Goal: Check status: Check status

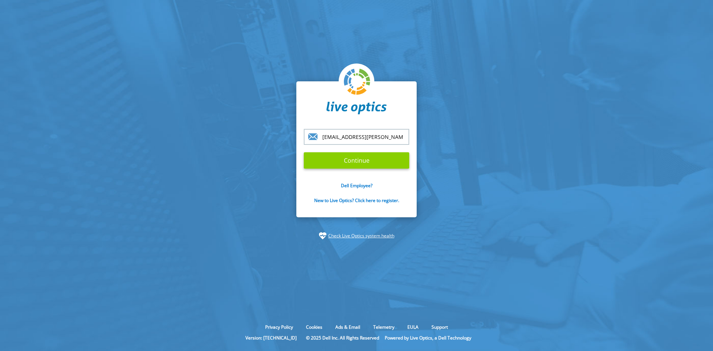
type input "[EMAIL_ADDRESS][PERSON_NAME][DOMAIN_NAME]"
click at [377, 160] on input "Continue" at bounding box center [356, 160] width 105 height 16
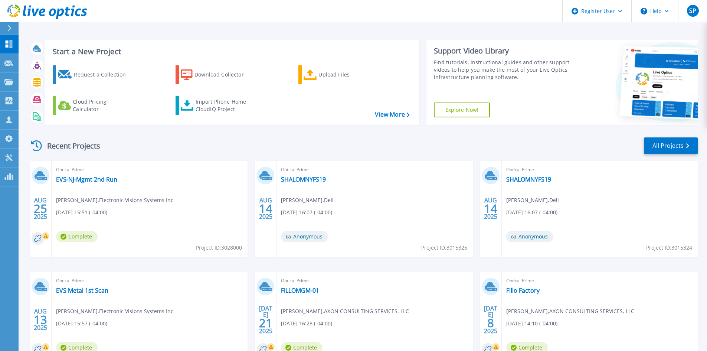
click at [2, 28] on button at bounding box center [9, 28] width 19 height 13
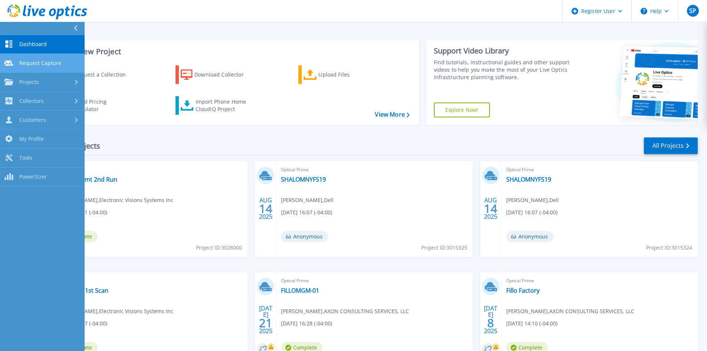
click at [46, 62] on span "Request Capture" at bounding box center [40, 63] width 42 height 7
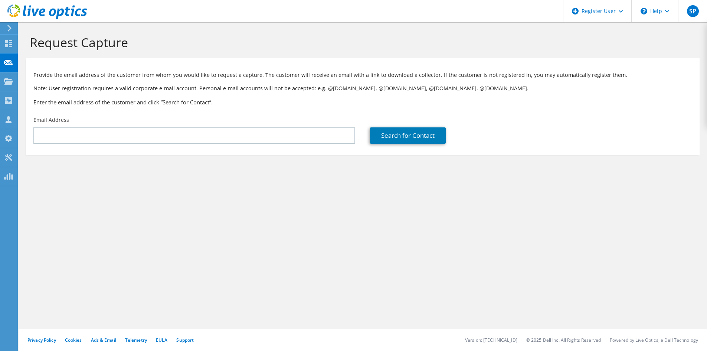
click at [11, 27] on icon at bounding box center [10, 28] width 6 height 7
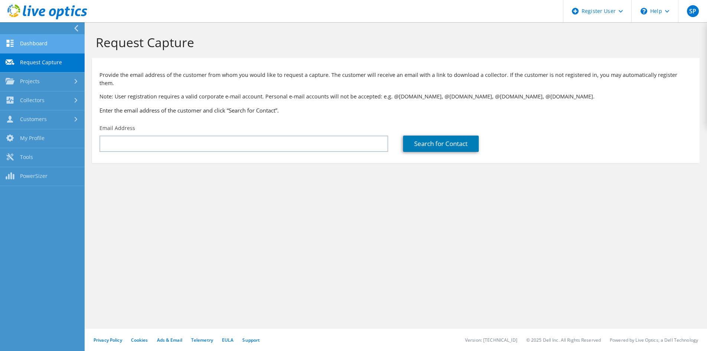
click at [47, 46] on link "Dashboard" at bounding box center [42, 44] width 85 height 19
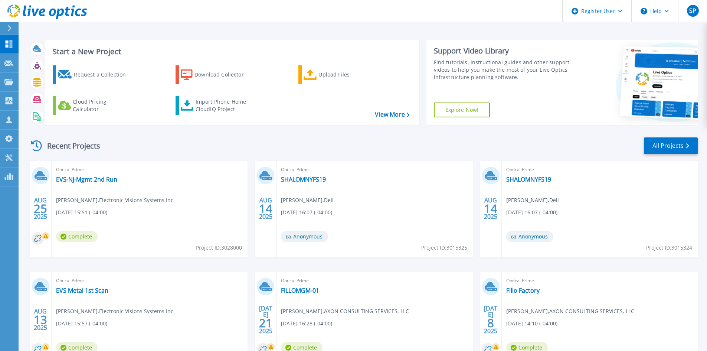
click at [8, 30] on icon at bounding box center [9, 28] width 4 height 6
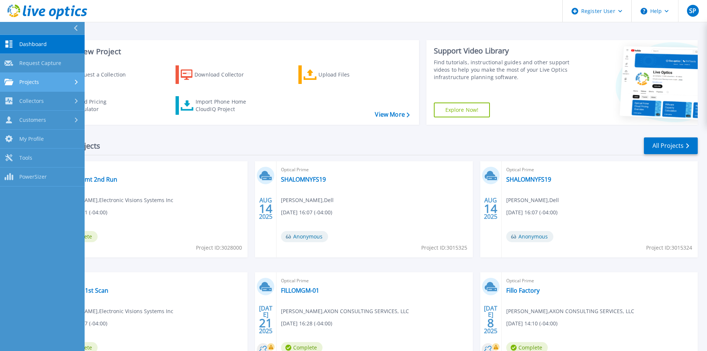
click at [39, 81] on div "Projects" at bounding box center [42, 82] width 76 height 7
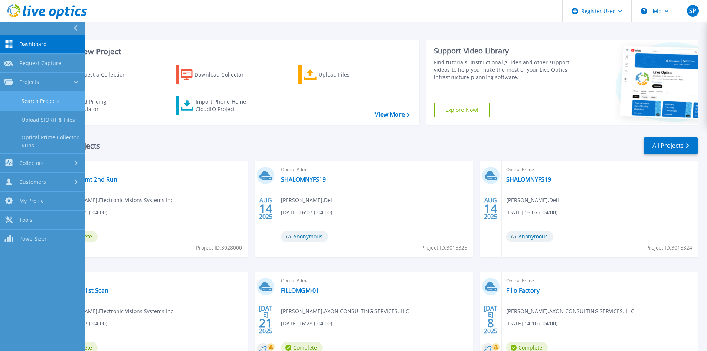
click at [48, 101] on link "Search Projects" at bounding box center [42, 101] width 85 height 19
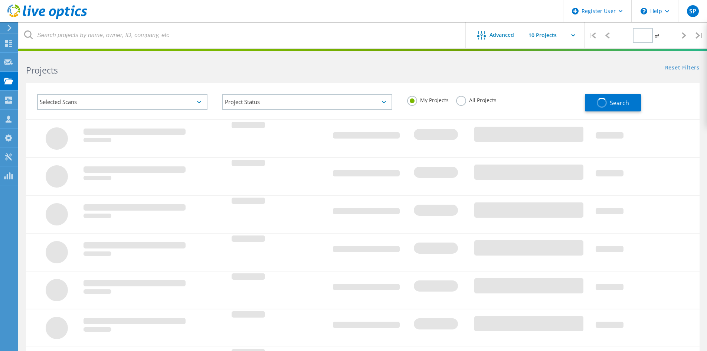
type input "1"
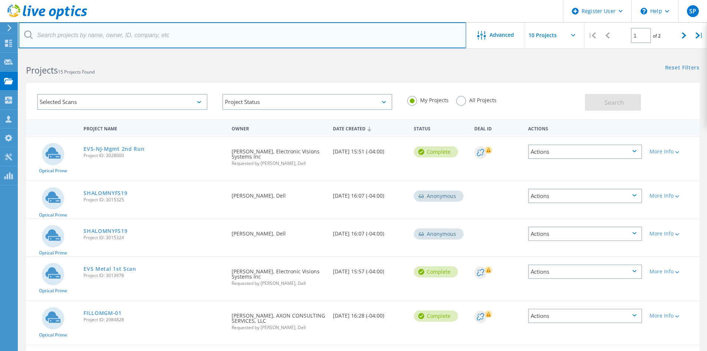
click at [121, 40] on input "text" at bounding box center [243, 35] width 448 height 26
paste input "[EMAIL_ADDRESS][DOMAIN_NAME]"
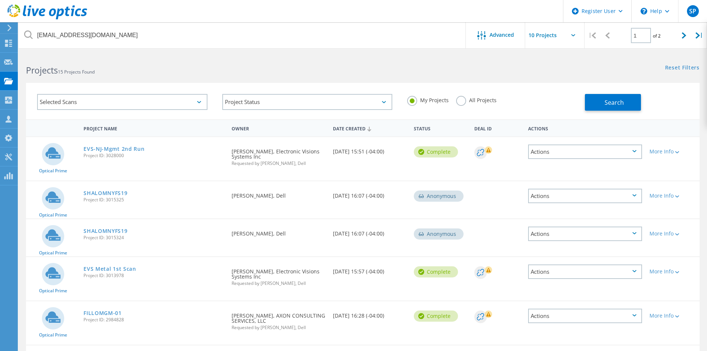
click at [477, 96] on label "All Projects" at bounding box center [476, 99] width 40 height 7
click at [0, 0] on input "All Projects" at bounding box center [0, 0] width 0 height 0
click at [616, 107] on button "Search" at bounding box center [613, 102] width 56 height 17
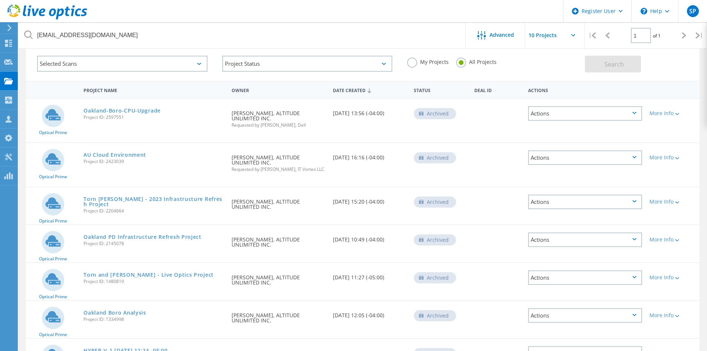
scroll to position [25, 0]
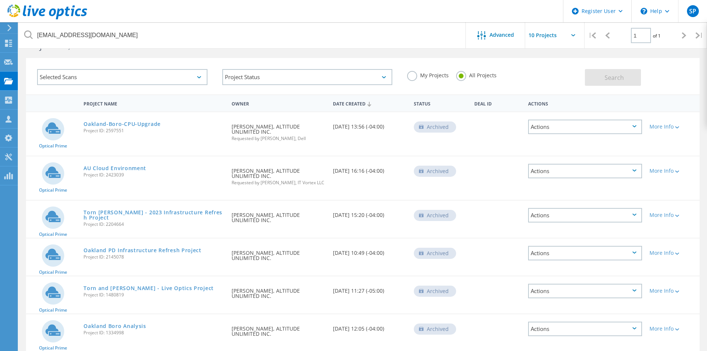
click at [409, 71] on div "My Projects All Projects" at bounding box center [492, 75] width 185 height 27
click at [412, 74] on label "My Projects" at bounding box center [428, 74] width 42 height 7
click at [0, 0] on input "My Projects" at bounding box center [0, 0] width 0 height 0
click at [612, 76] on span "Search" at bounding box center [614, 78] width 19 height 8
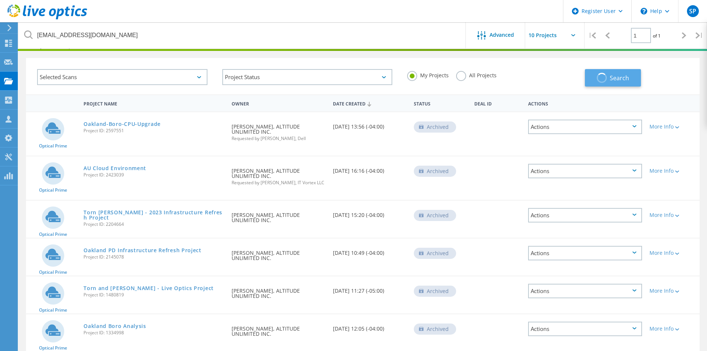
scroll to position [20, 0]
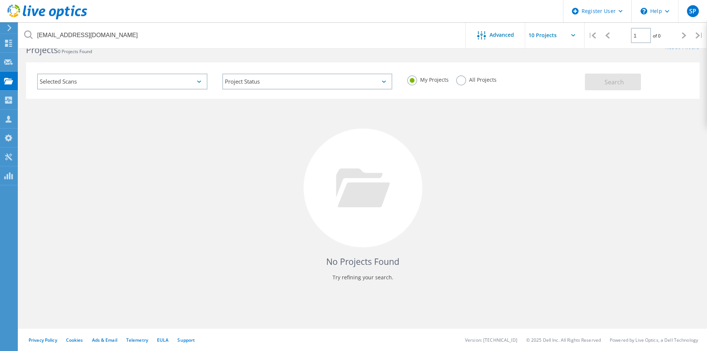
click at [459, 82] on label "All Projects" at bounding box center [476, 78] width 40 height 7
click at [0, 0] on input "All Projects" at bounding box center [0, 0] width 0 height 0
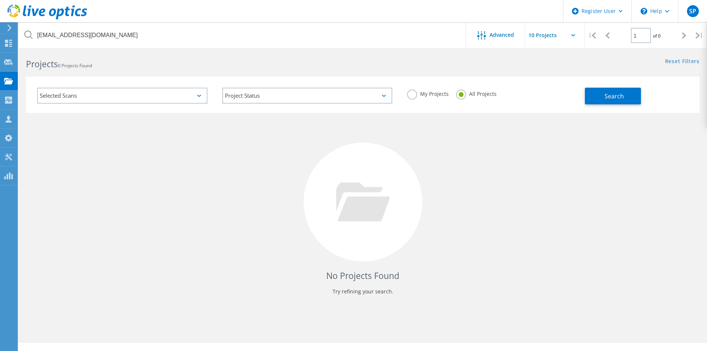
scroll to position [0, 0]
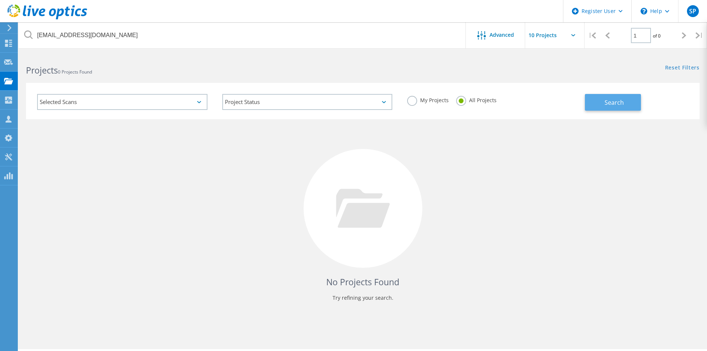
click at [611, 97] on button "Search" at bounding box center [613, 102] width 56 height 17
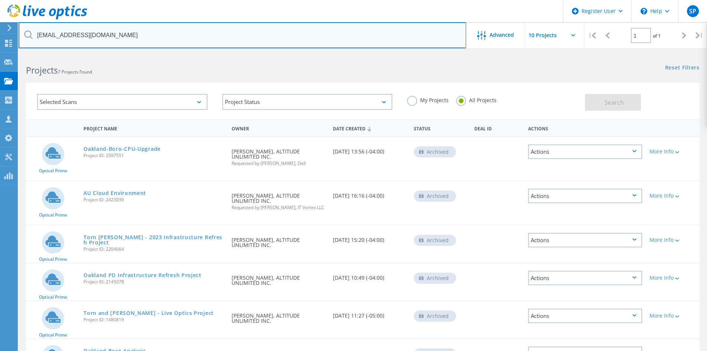
click at [149, 33] on input "[EMAIL_ADDRESS][DOMAIN_NAME]" at bounding box center [243, 35] width 448 height 26
paste input "vdies@oaklandpolice.us"
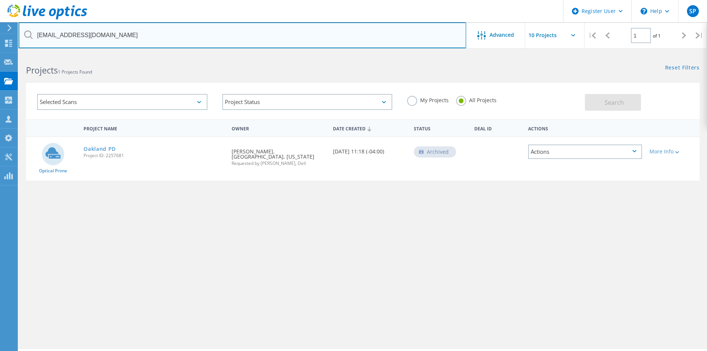
click at [203, 41] on input "vdies@oaklandpolice.us" at bounding box center [243, 35] width 448 height 26
click at [201, 40] on input "vdies@oaklandpolice.us" at bounding box center [243, 35] width 448 height 26
click at [120, 37] on input "vdies@oaklandpolice.us" at bounding box center [243, 35] width 448 height 26
click at [120, 38] on input "vdies@oaklandpolice.us" at bounding box center [243, 35] width 448 height 26
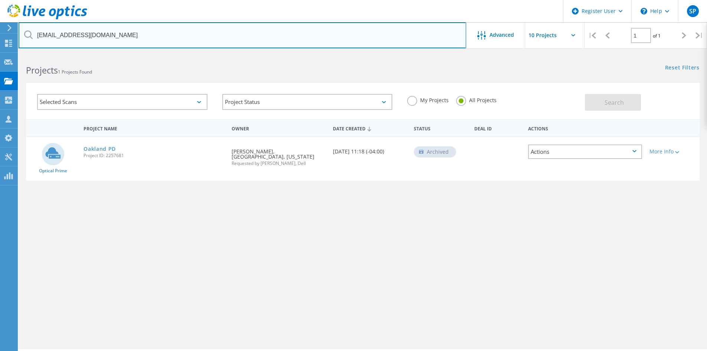
click at [120, 38] on input "vdies@oaklandpolice.us" at bounding box center [243, 35] width 448 height 26
paste input "[EMAIL_ADDRESS][DOMAIN_NAME]"
type input "[EMAIL_ADDRESS][DOMAIN_NAME]"
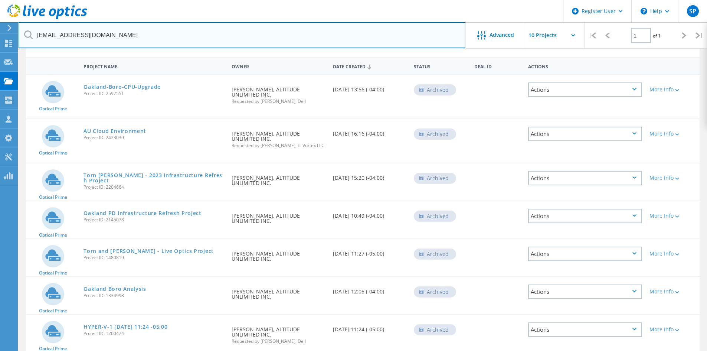
scroll to position [25, 0]
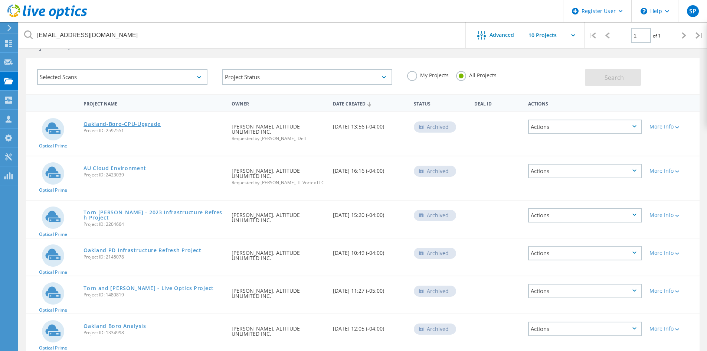
click at [141, 127] on link "Oakland-Boro-CPU-Upgrade" at bounding box center [122, 123] width 77 height 5
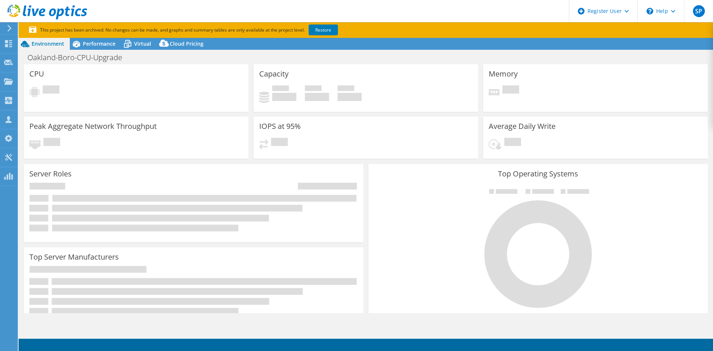
select select "USD"
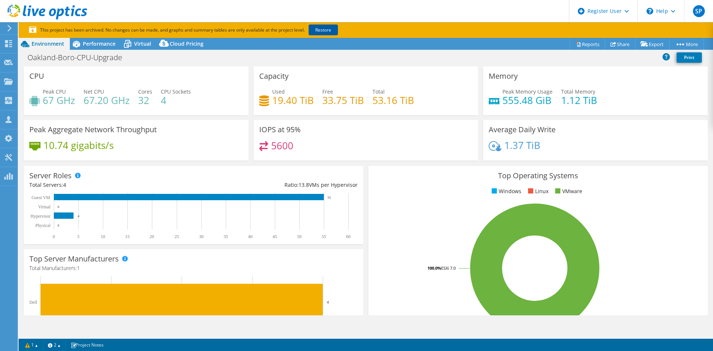
click at [329, 26] on link "Restore" at bounding box center [323, 30] width 29 height 11
